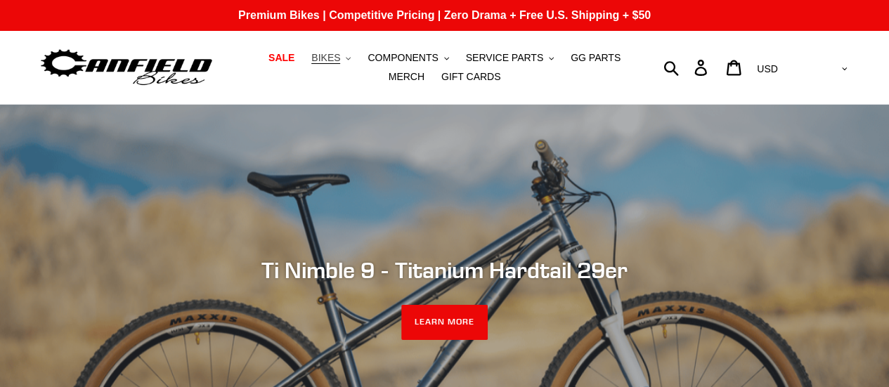
click at [312, 61] on span "BIKES" at bounding box center [325, 58] width 29 height 12
click at [311, 55] on span "BIKES" at bounding box center [325, 58] width 29 height 12
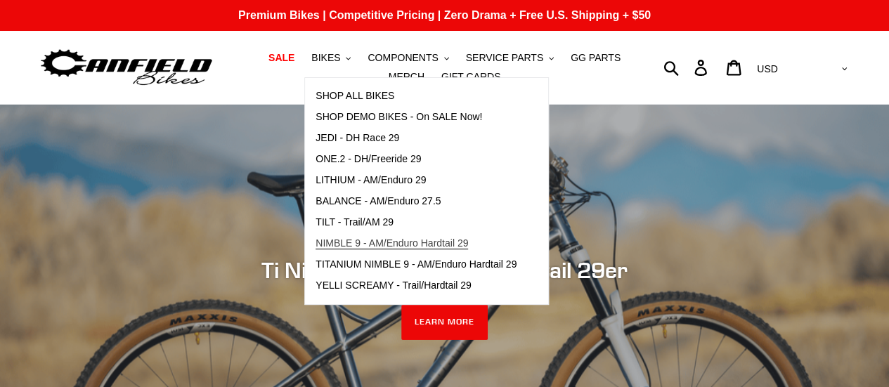
click at [361, 250] on link "NIMBLE 9 - AM/Enduro Hardtail 29" at bounding box center [416, 243] width 222 height 21
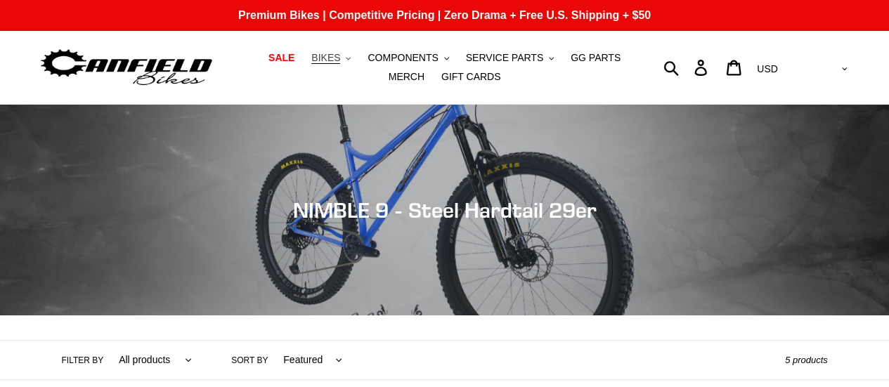
click at [322, 65] on button "BIKES .cls-1{fill:#231f20}" at bounding box center [330, 57] width 53 height 19
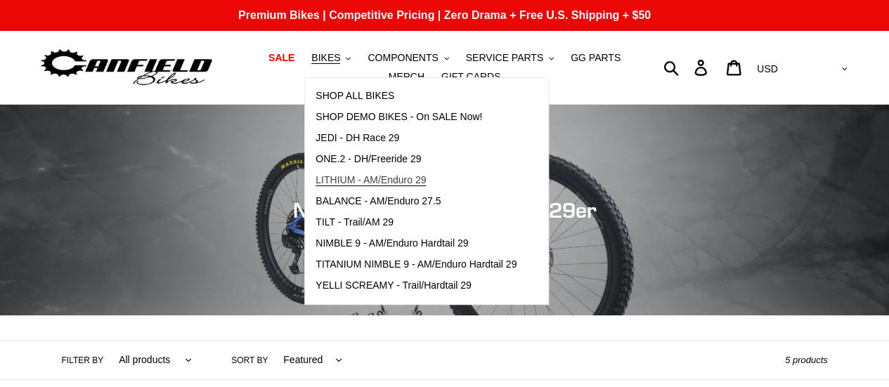
click at [379, 183] on span "LITHIUM - AM/Enduro 29" at bounding box center [370, 180] width 110 height 12
